Goal: Feedback & Contribution: Leave review/rating

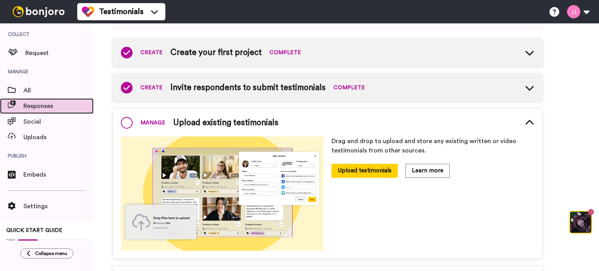
click at [37, 103] on span "Responses" at bounding box center [58, 105] width 70 height 9
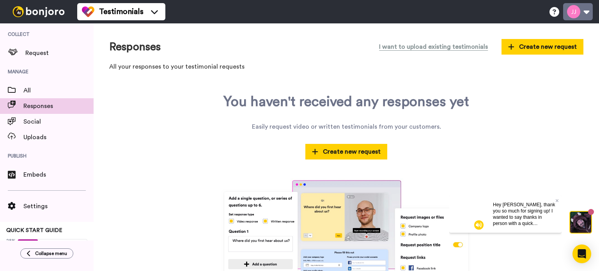
click at [585, 12] on button at bounding box center [579, 11] width 30 height 17
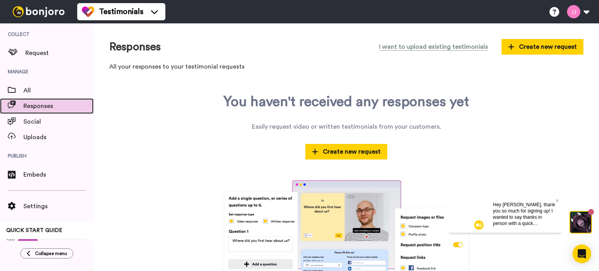
click at [32, 106] on span "Responses" at bounding box center [58, 105] width 70 height 9
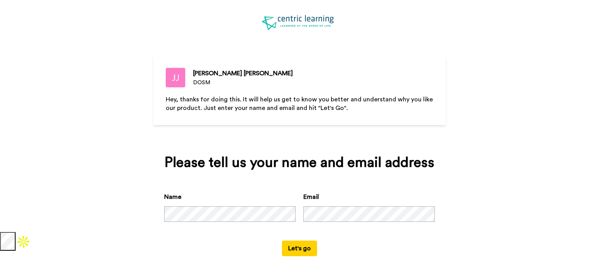
scroll to position [20, 0]
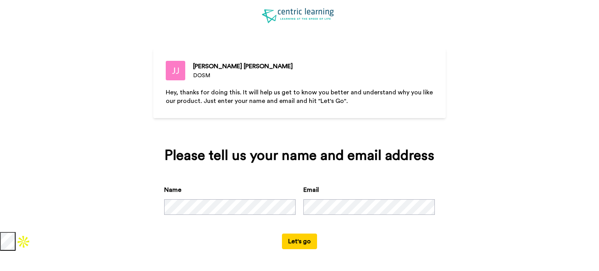
click at [302, 242] on button "Let's go" at bounding box center [299, 242] width 35 height 16
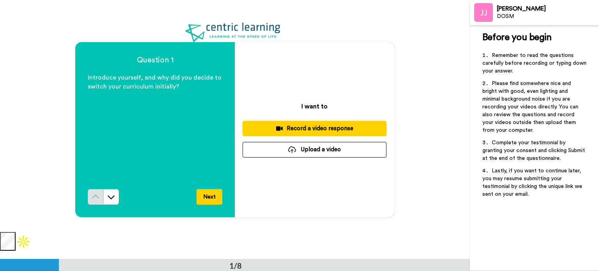
click at [323, 128] on div "Record a video response" at bounding box center [315, 129] width 132 height 8
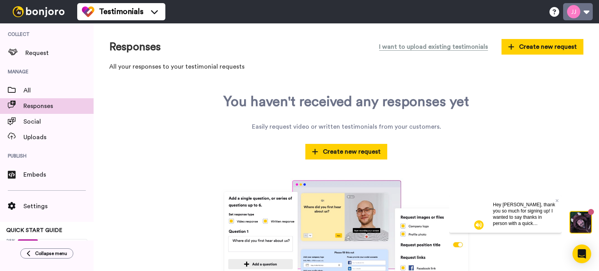
click at [587, 11] on button at bounding box center [579, 11] width 30 height 17
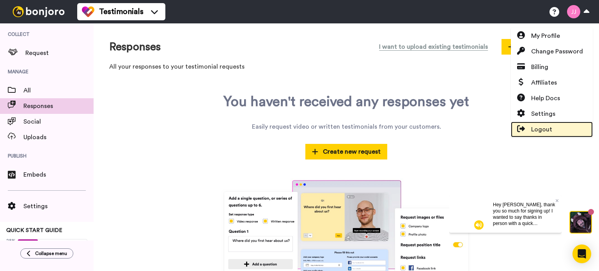
click at [551, 131] on span "Logout" at bounding box center [542, 129] width 21 height 9
